Goal: Task Accomplishment & Management: Use online tool/utility

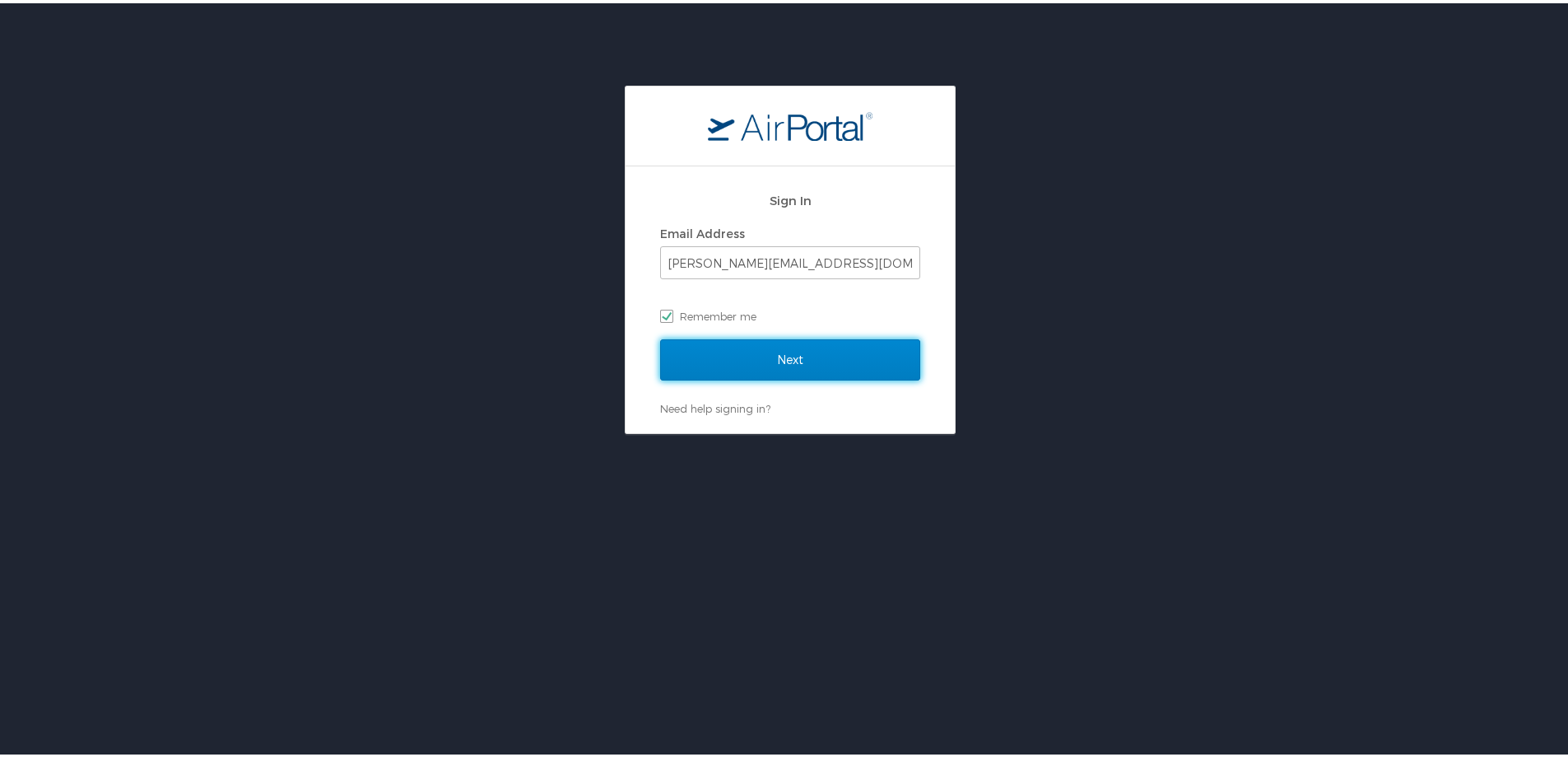
click at [756, 363] on input "Next" at bounding box center [790, 356] width 260 height 42
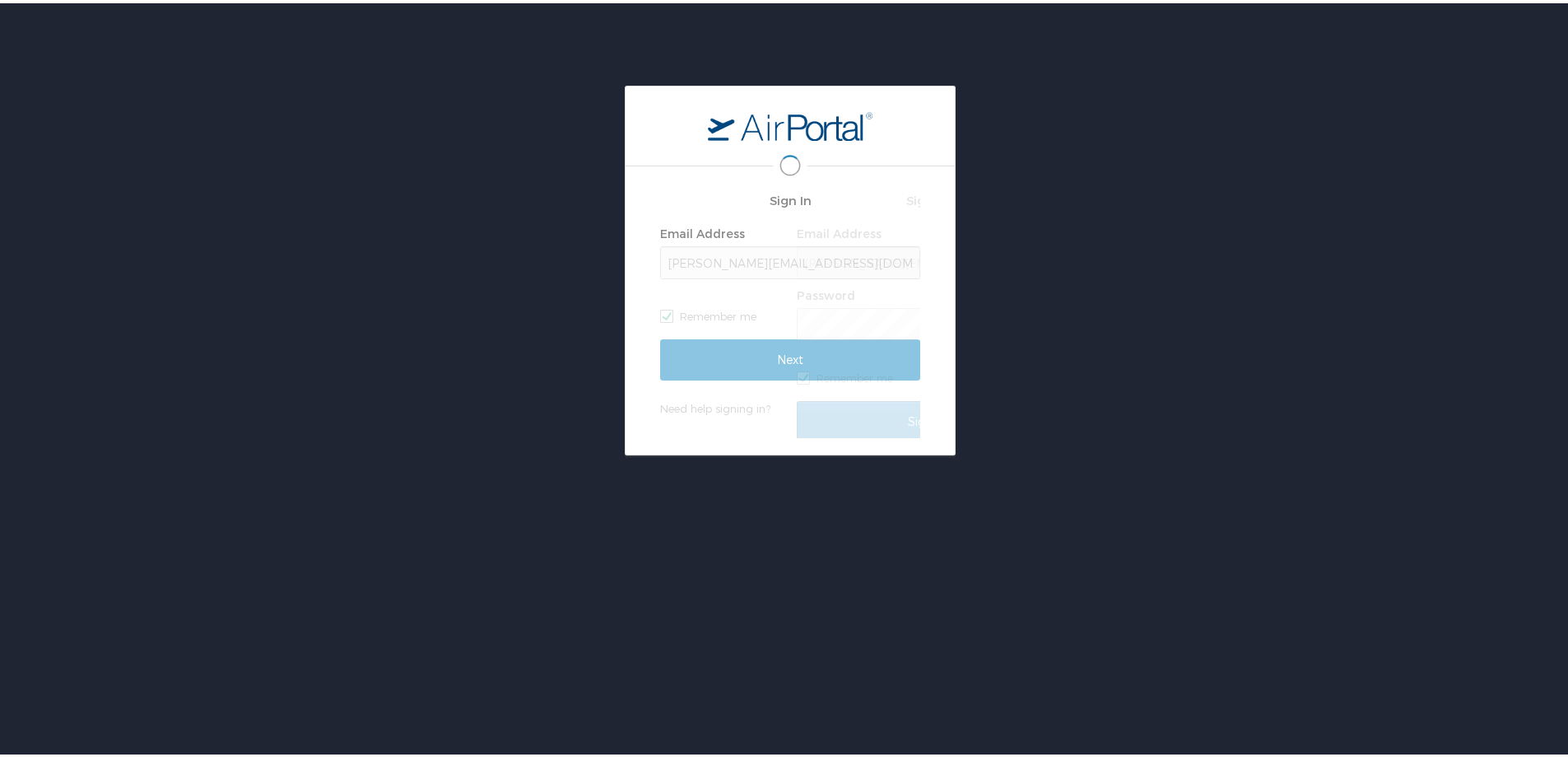
scroll to position [0, 3]
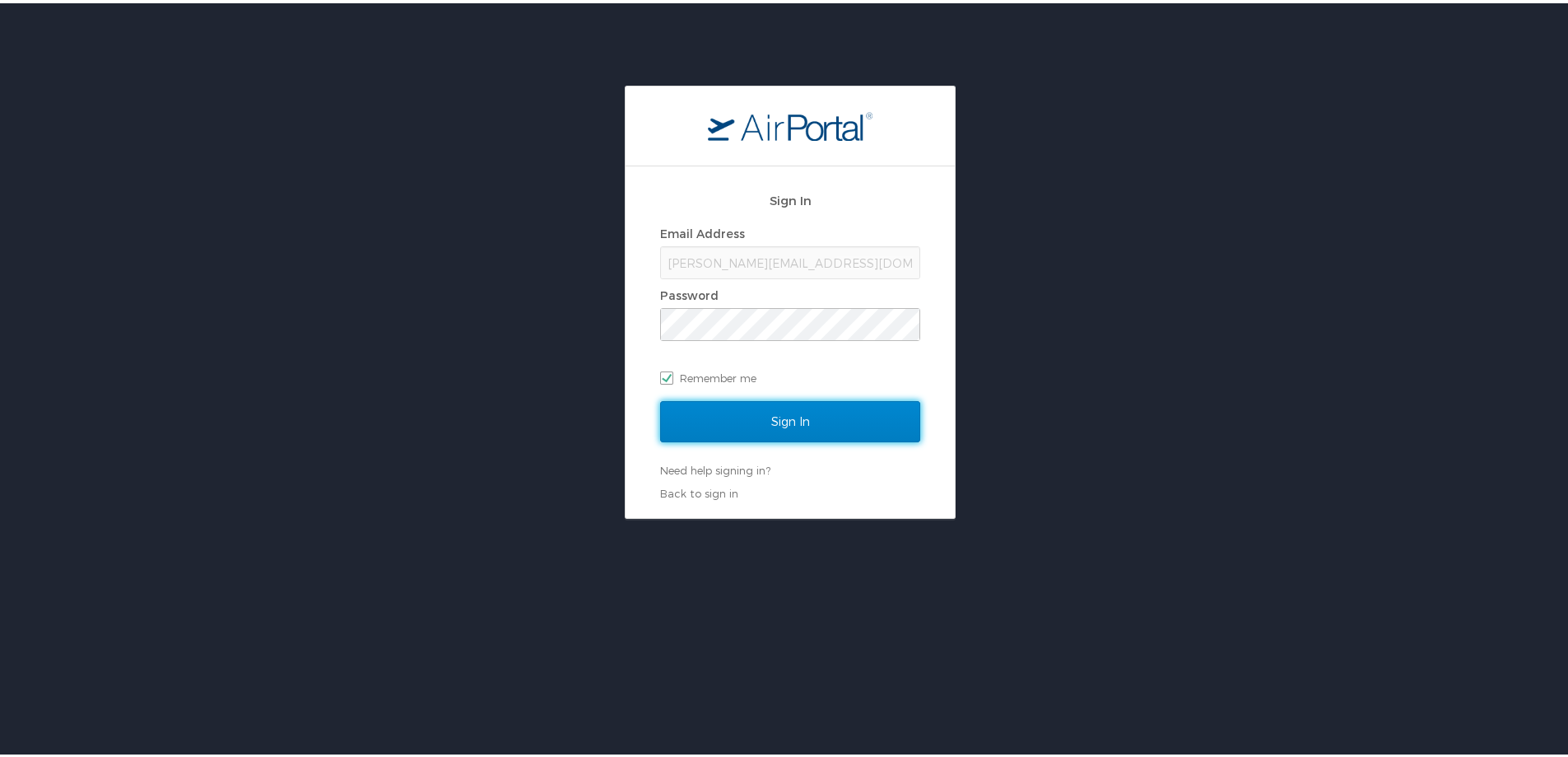
click at [770, 427] on input "Sign In" at bounding box center [790, 419] width 260 height 42
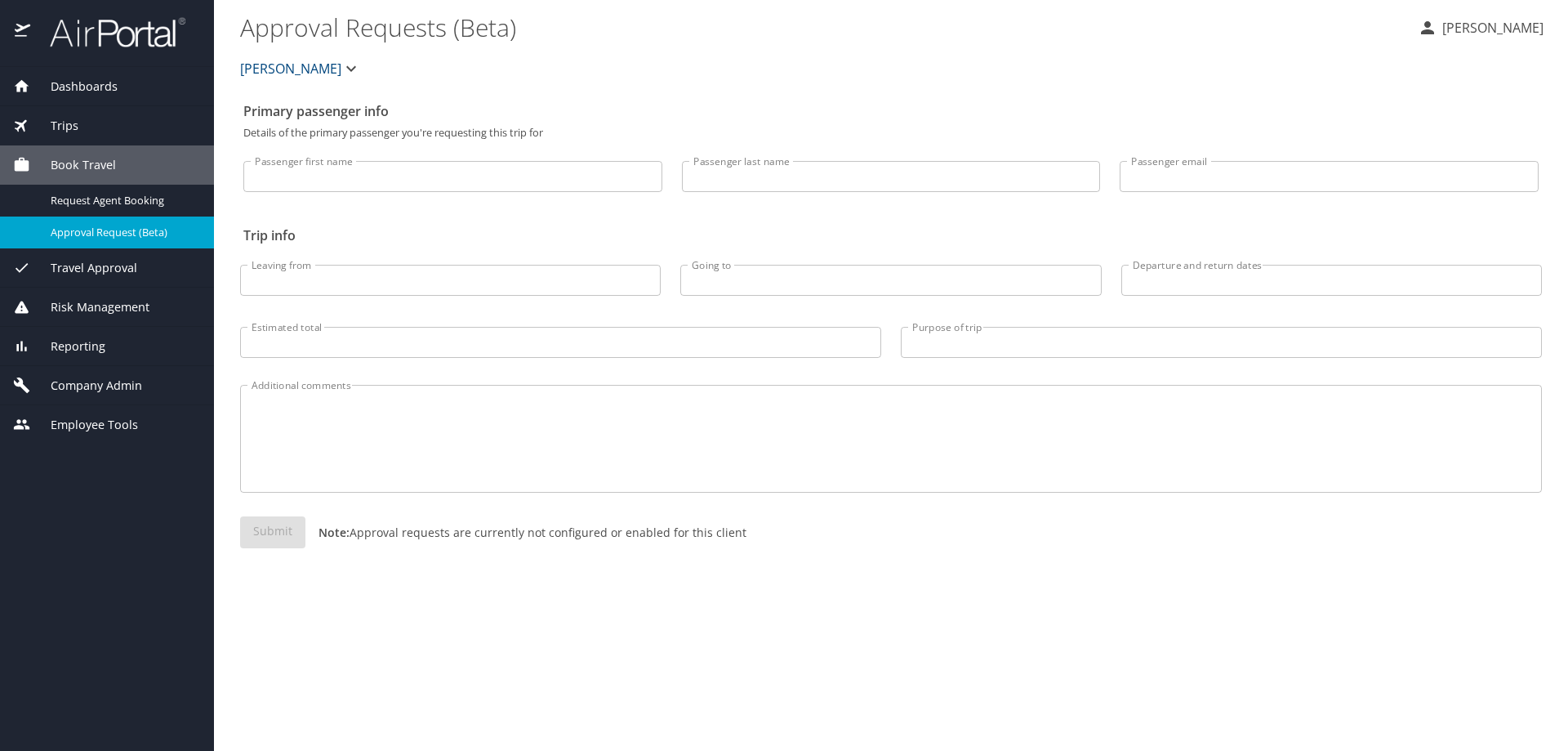
click at [68, 91] on span "Dashboards" at bounding box center [74, 86] width 87 height 18
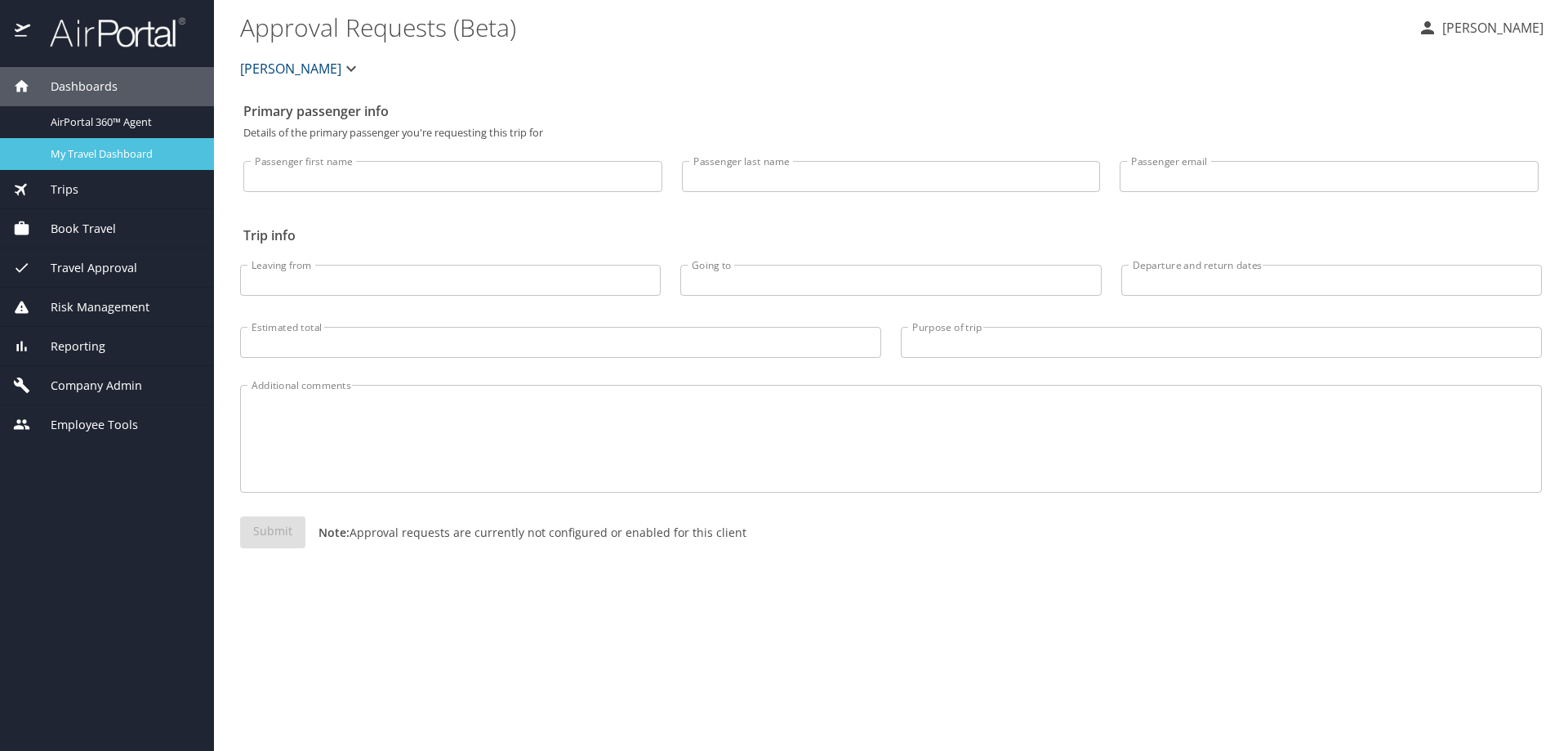
click at [86, 151] on span "My Travel Dashboard" at bounding box center [122, 153] width 144 height 15
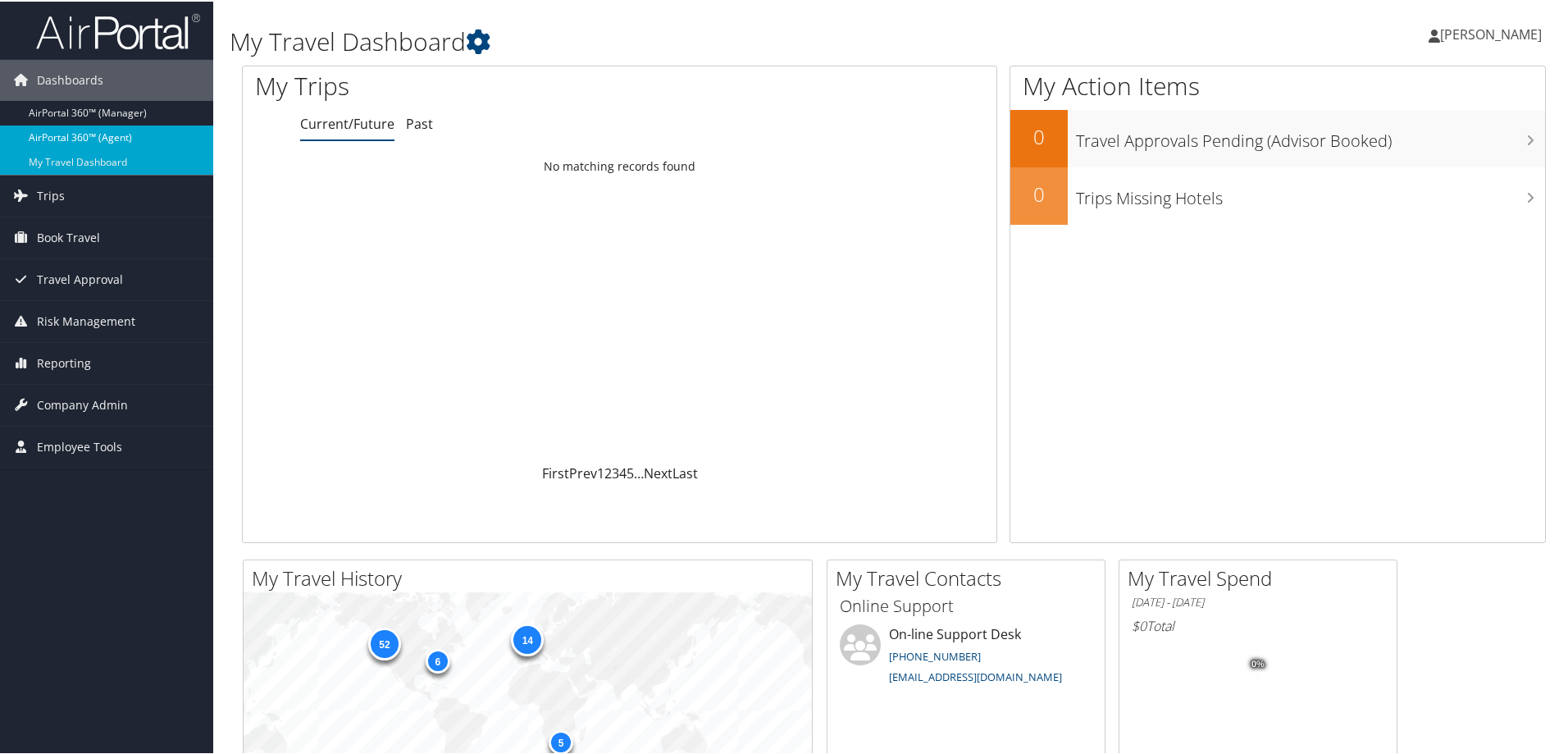
click at [59, 132] on link "AirPortal 360™ (Agent)" at bounding box center [106, 135] width 213 height 24
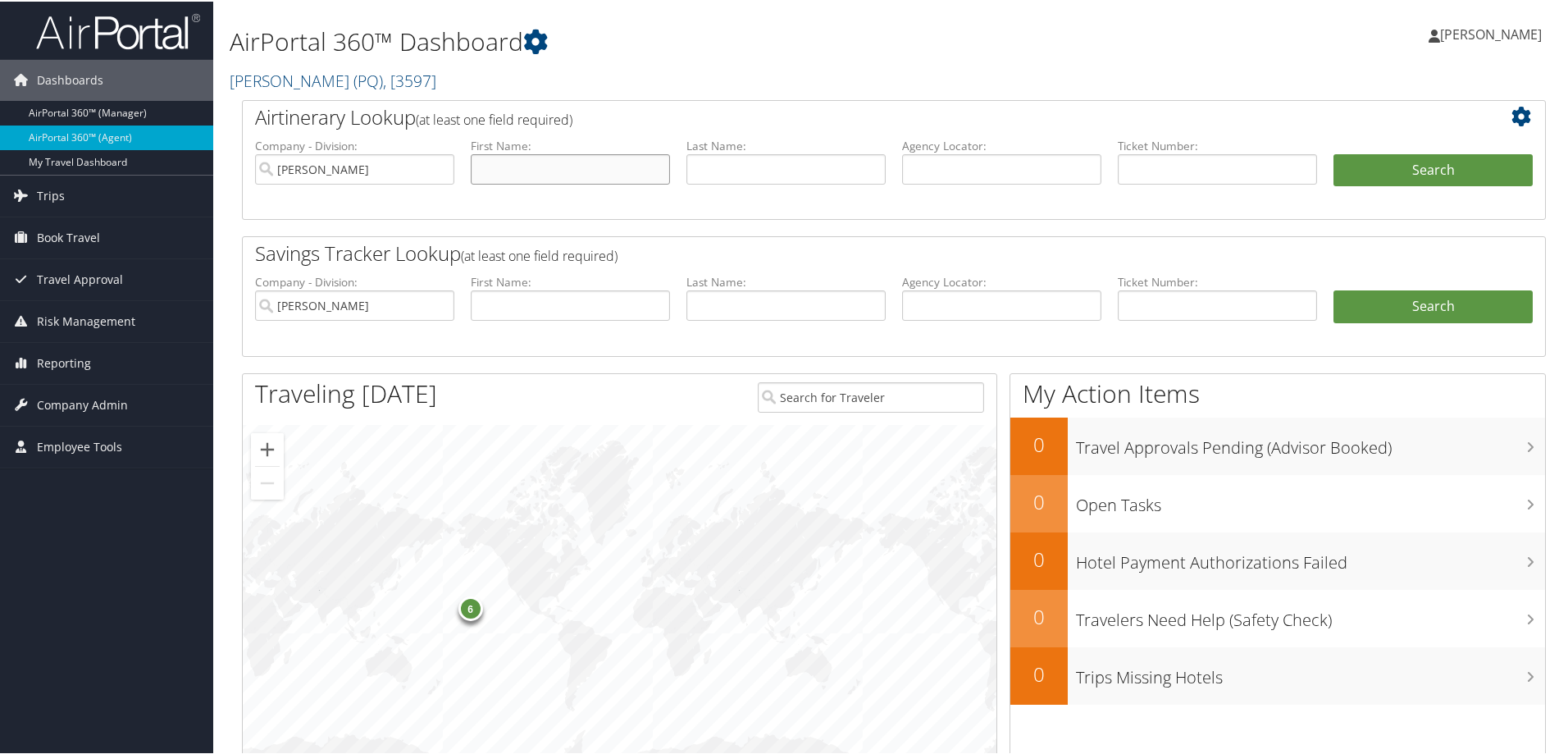
click at [510, 165] on input "text" at bounding box center [570, 168] width 199 height 31
type input "Irene"
type input "Tabet"
click at [1436, 168] on button "Search" at bounding box center [1432, 168] width 199 height 32
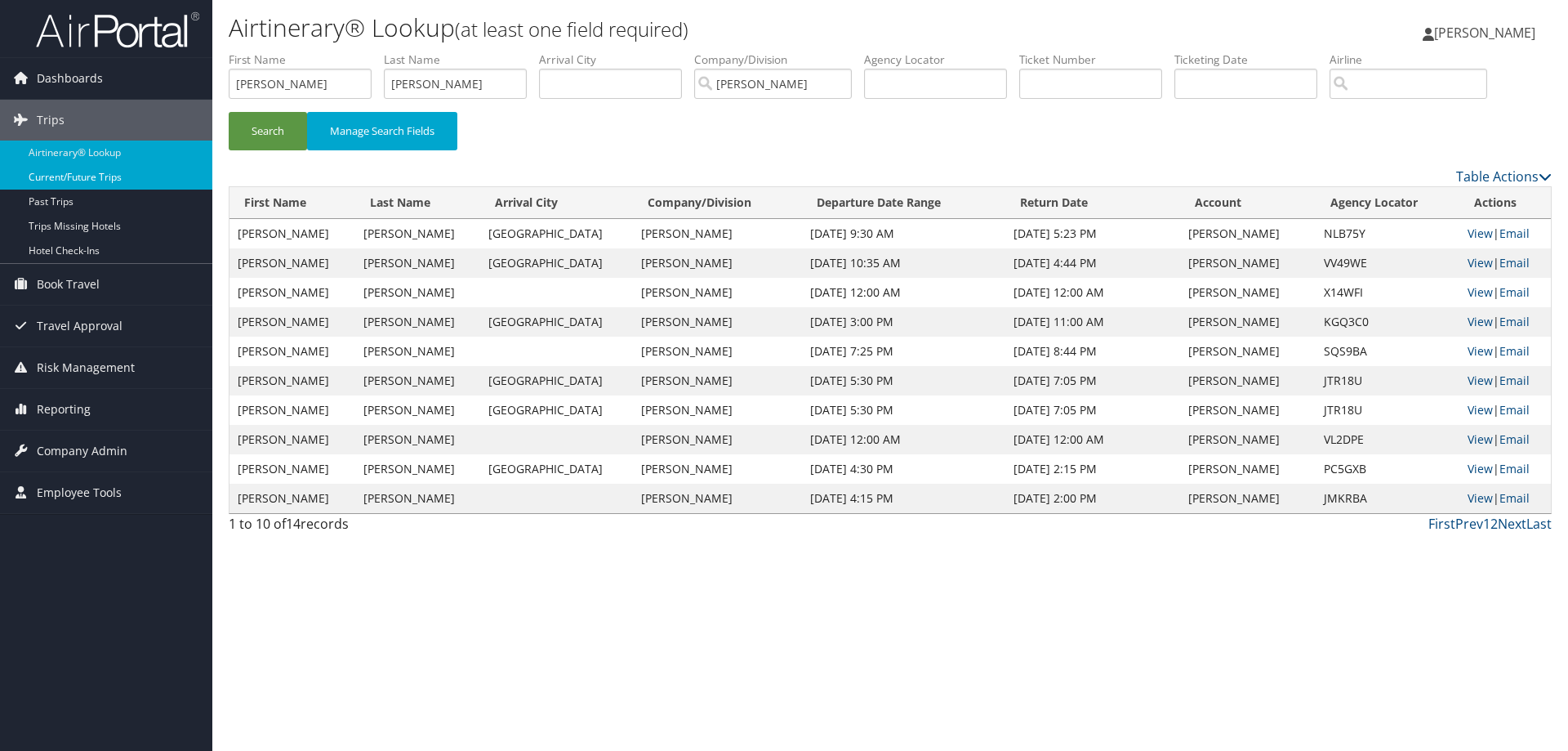
click at [66, 178] on link "Current/Future Trips" at bounding box center [106, 177] width 213 height 24
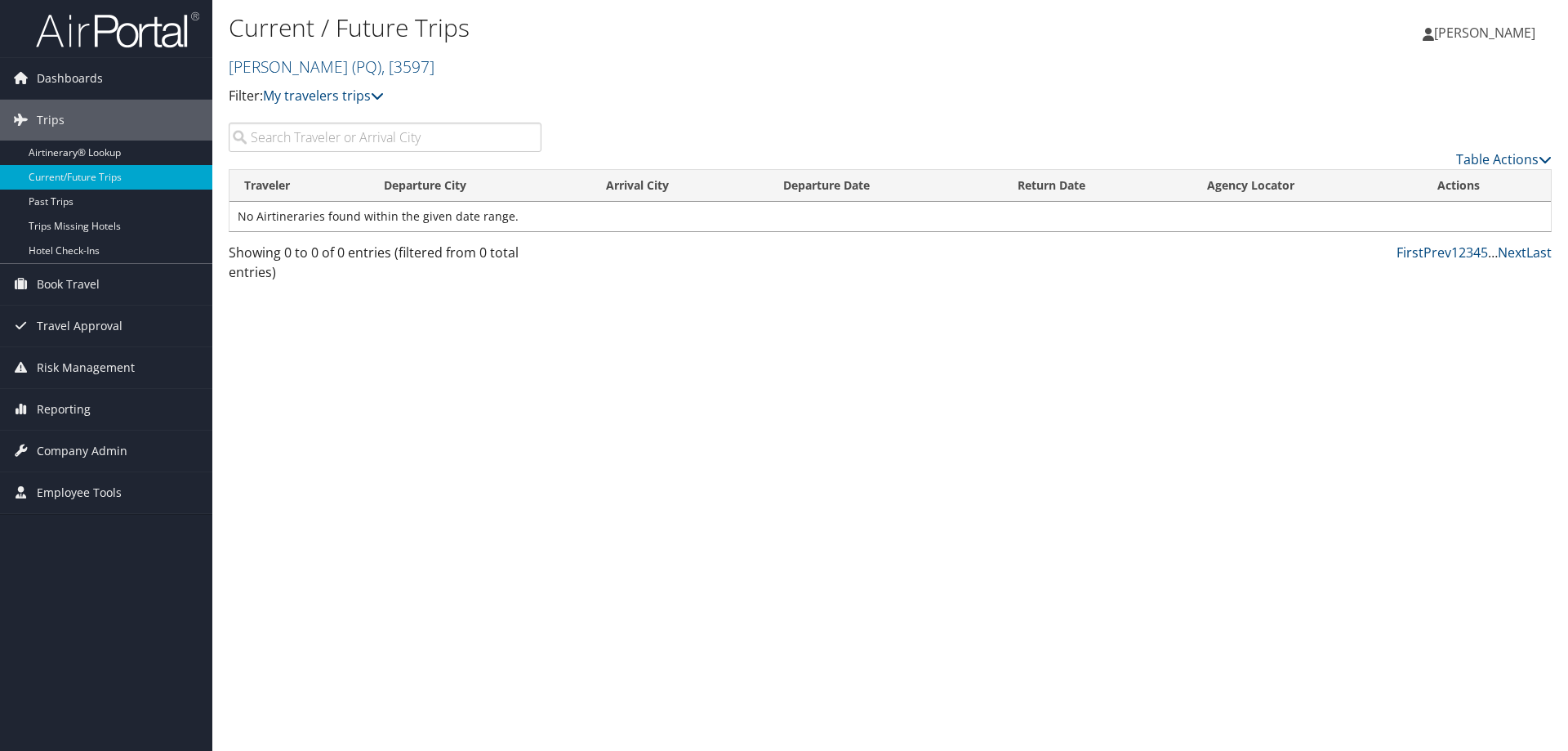
click at [303, 135] on input "search" at bounding box center [385, 137] width 313 height 30
type input "Vancouver"
click at [70, 493] on span "Employee Tools" at bounding box center [79, 493] width 85 height 41
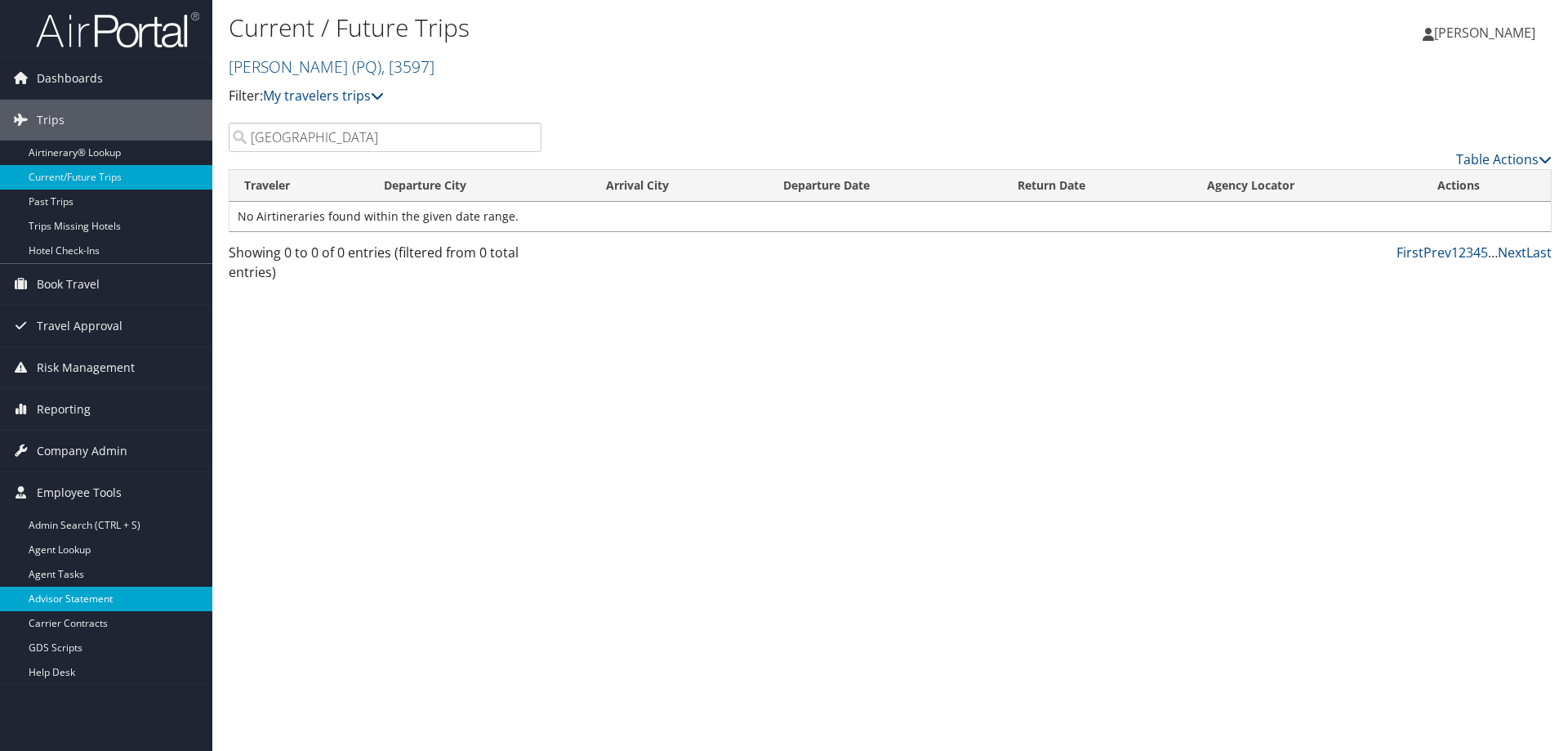
click at [77, 602] on link "Advisor Statement" at bounding box center [106, 598] width 213 height 24
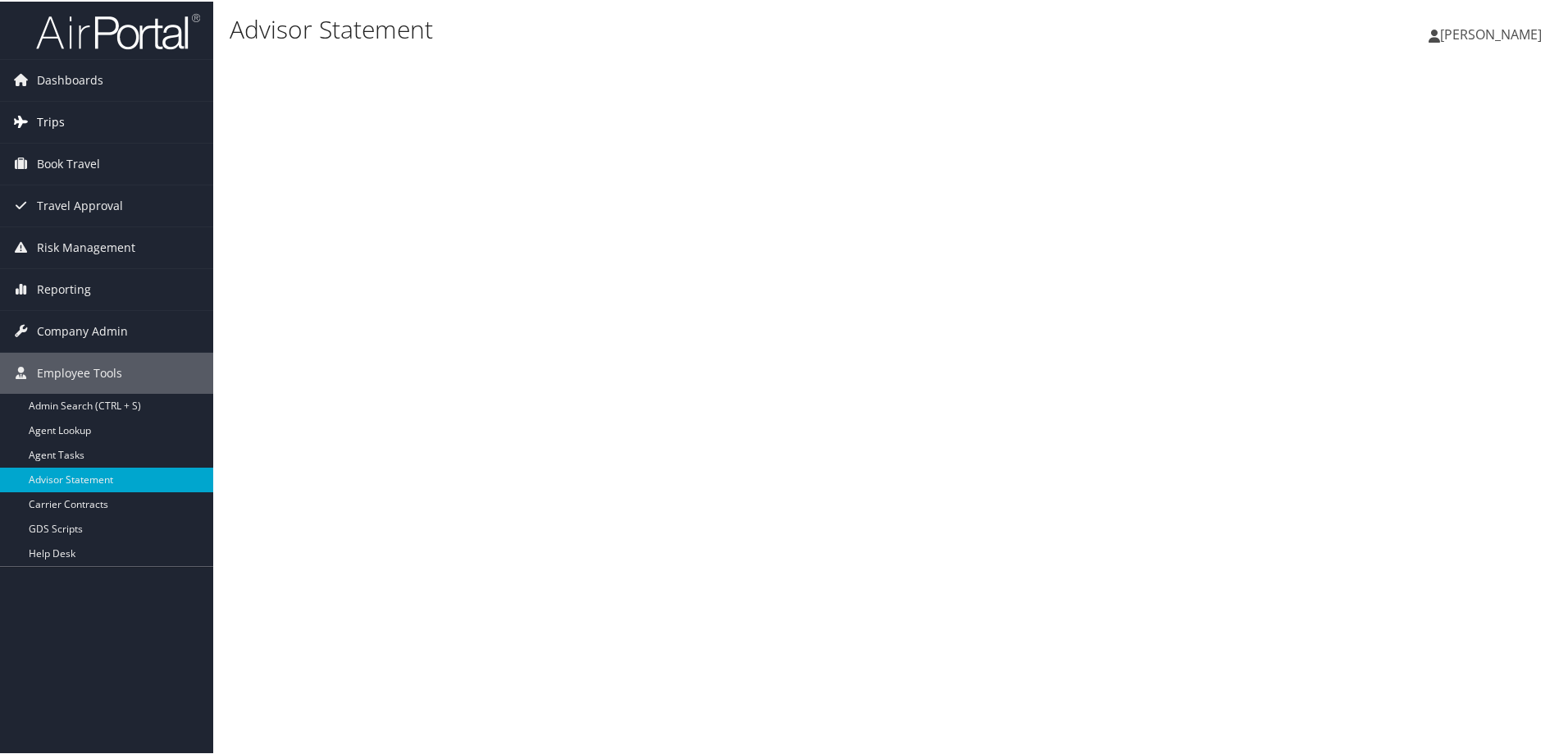
click at [53, 116] on span "Trips" at bounding box center [50, 121] width 28 height 41
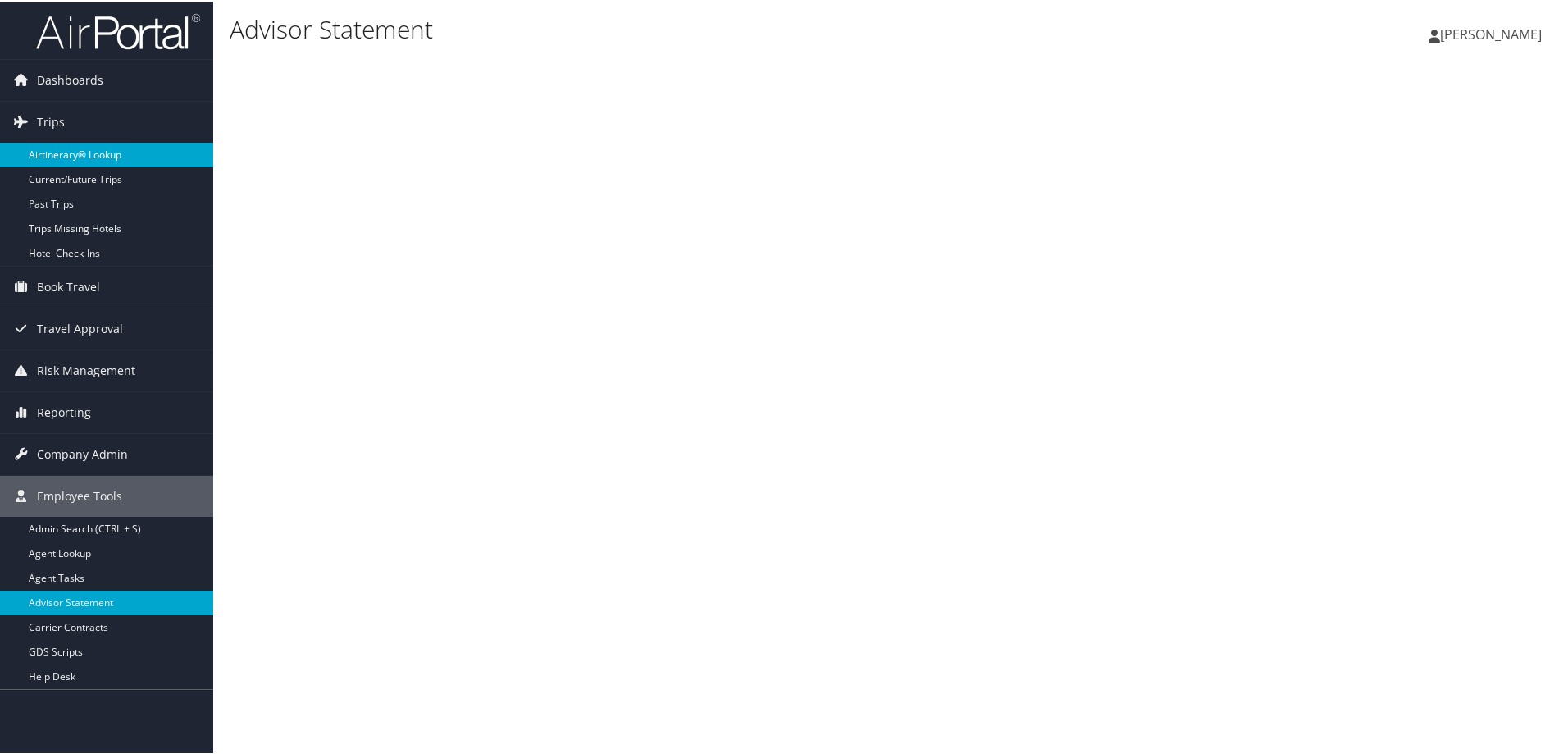
click at [81, 154] on link "Airtinerary® Lookup" at bounding box center [106, 153] width 213 height 24
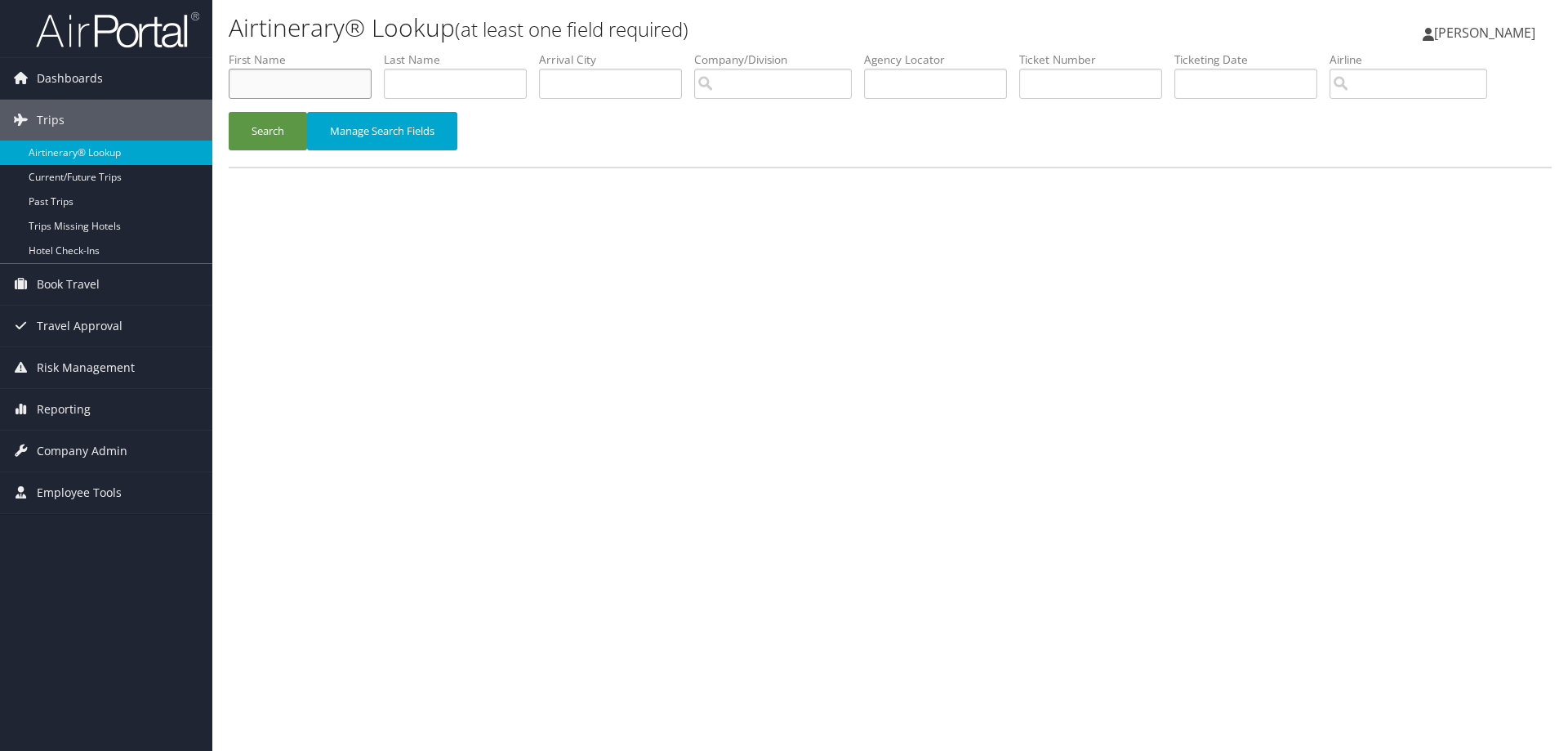
click at [284, 84] on input "text" at bounding box center [300, 83] width 143 height 31
type input "[PERSON_NAME]"
click at [440, 72] on input "text" at bounding box center [455, 83] width 143 height 31
type input "Tabet"
click at [370, 134] on button "Manage Search Fields" at bounding box center [382, 131] width 151 height 39
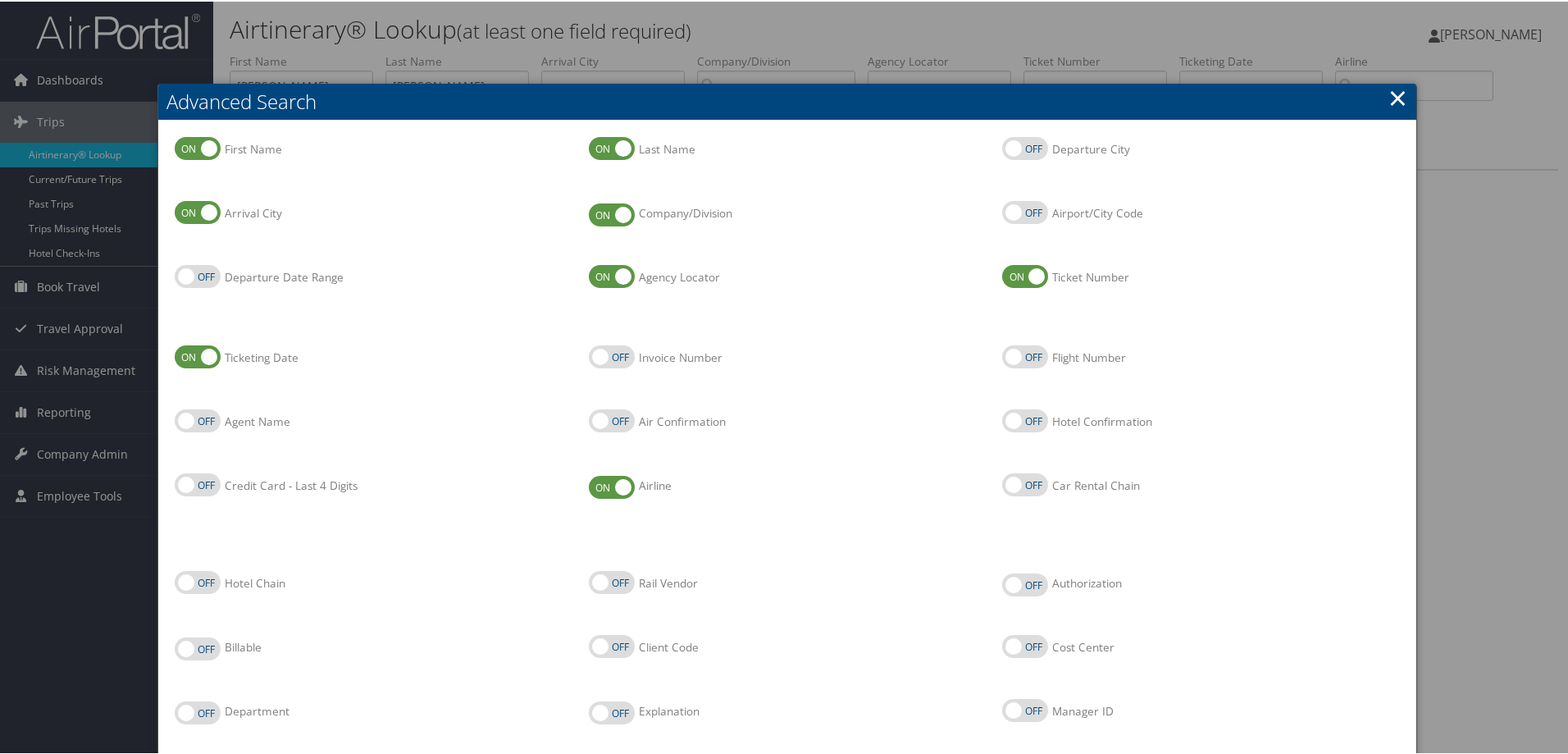
click at [1391, 102] on link "×" at bounding box center [1397, 95] width 19 height 32
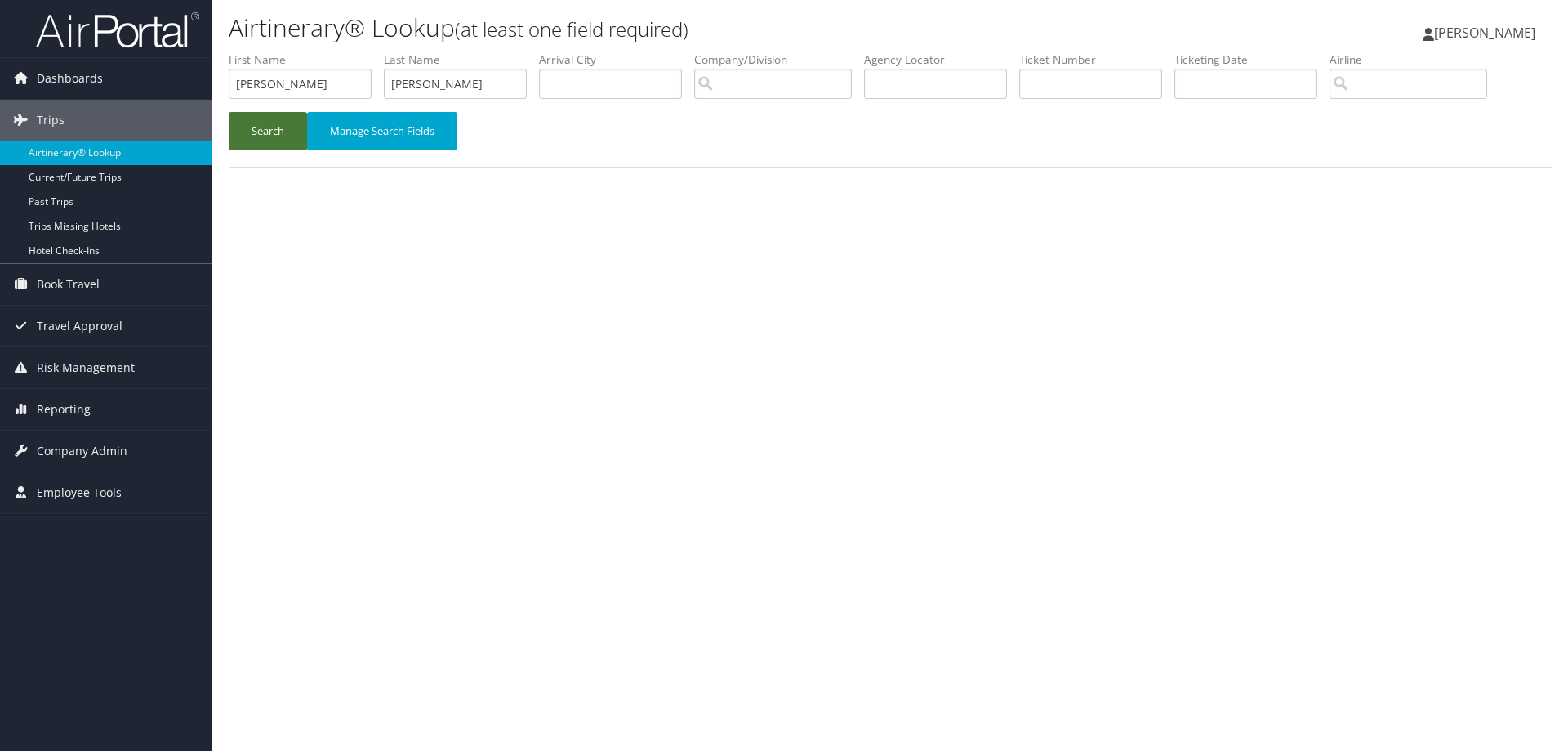
click at [269, 131] on button "Search" at bounding box center [267, 131] width 78 height 39
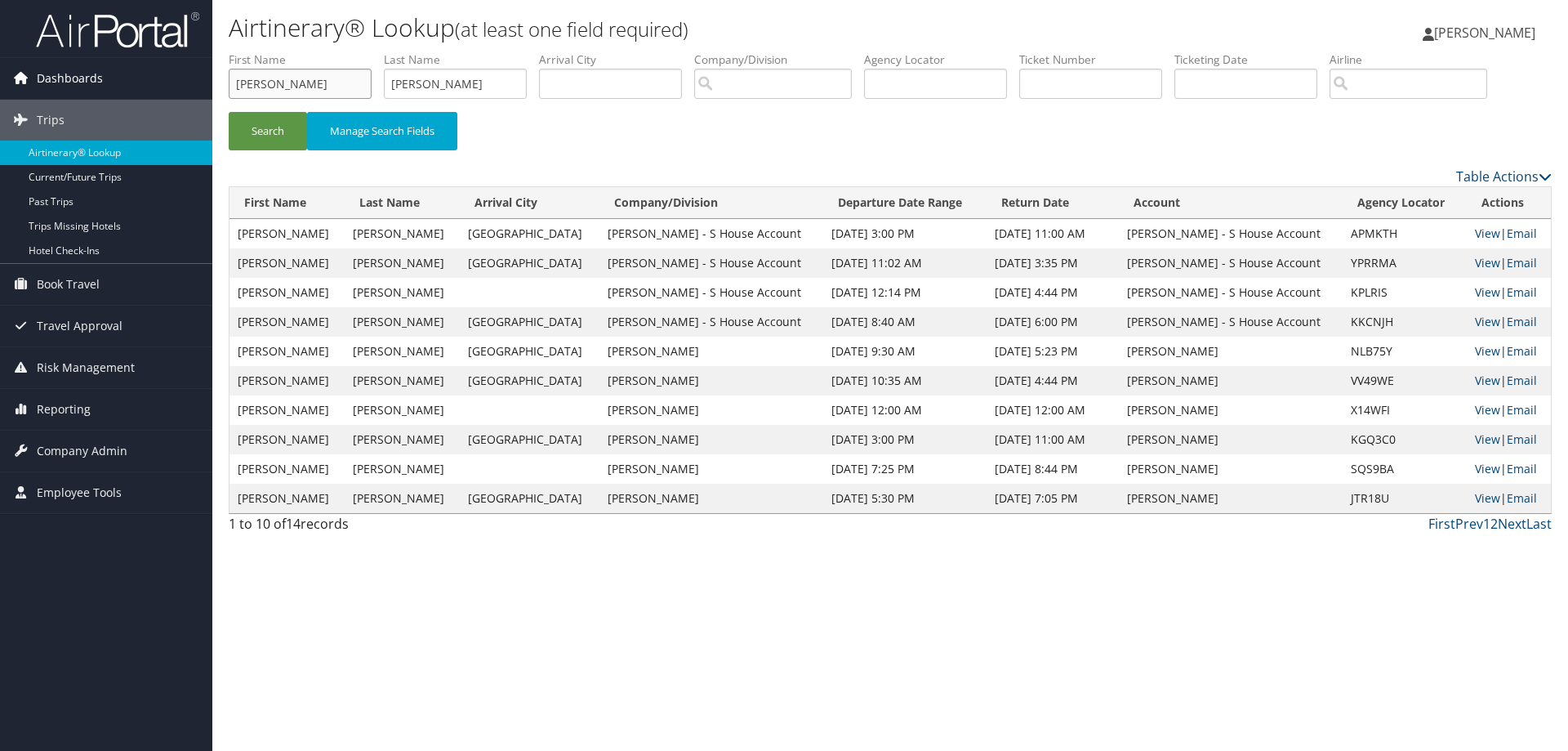
drag, startPoint x: 279, startPoint y: 84, endPoint x: 170, endPoint y: 83, distance: 109.0
click at [170, 83] on div "Dashboards AirPortal 360™ (Manager) AirPortal 360™ (Agent) My Travel Dashboard …" at bounding box center [784, 375] width 1568 height 751
